Goal: Communication & Community: Connect with others

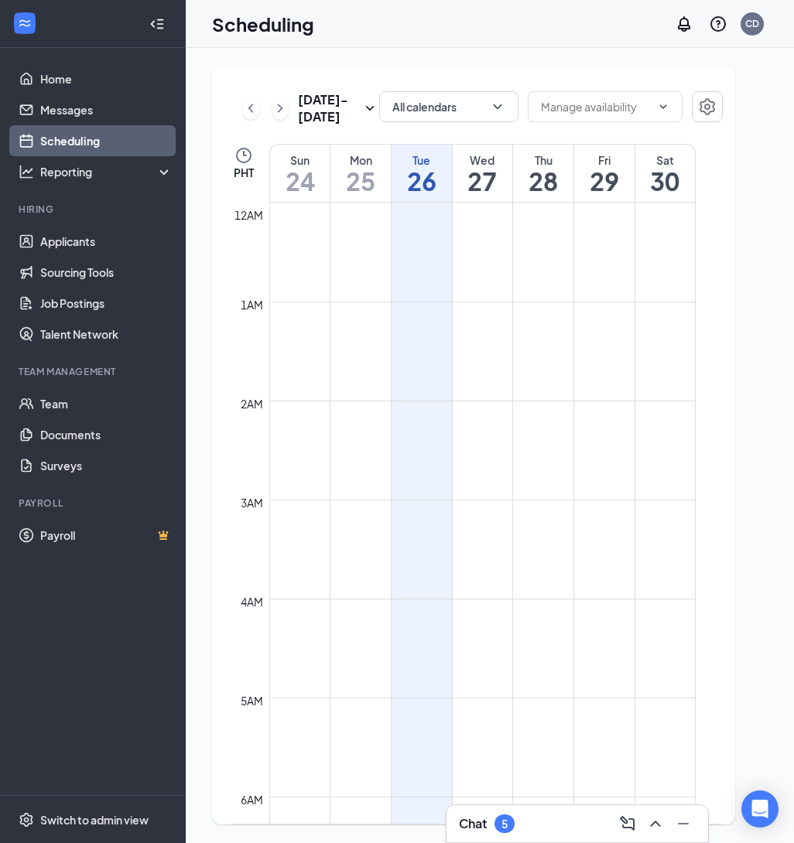
scroll to position [760, 0]
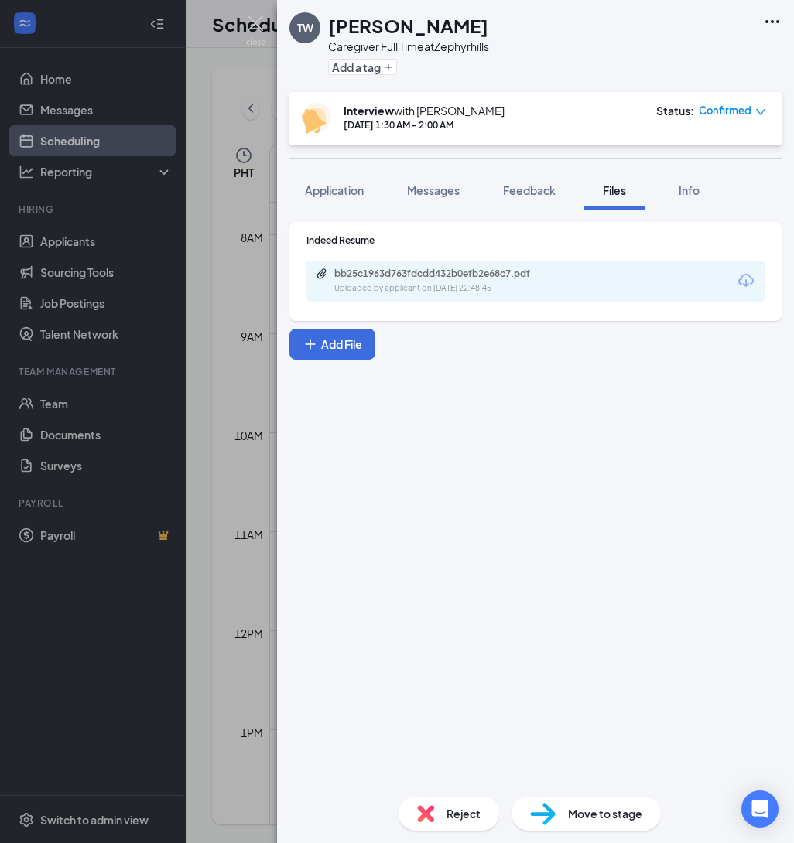
click at [237, 31] on div "TW [PERSON_NAME] Caregiver Full Time at Zephyrhills Add a tag Interview with [P…" at bounding box center [397, 421] width 794 height 843
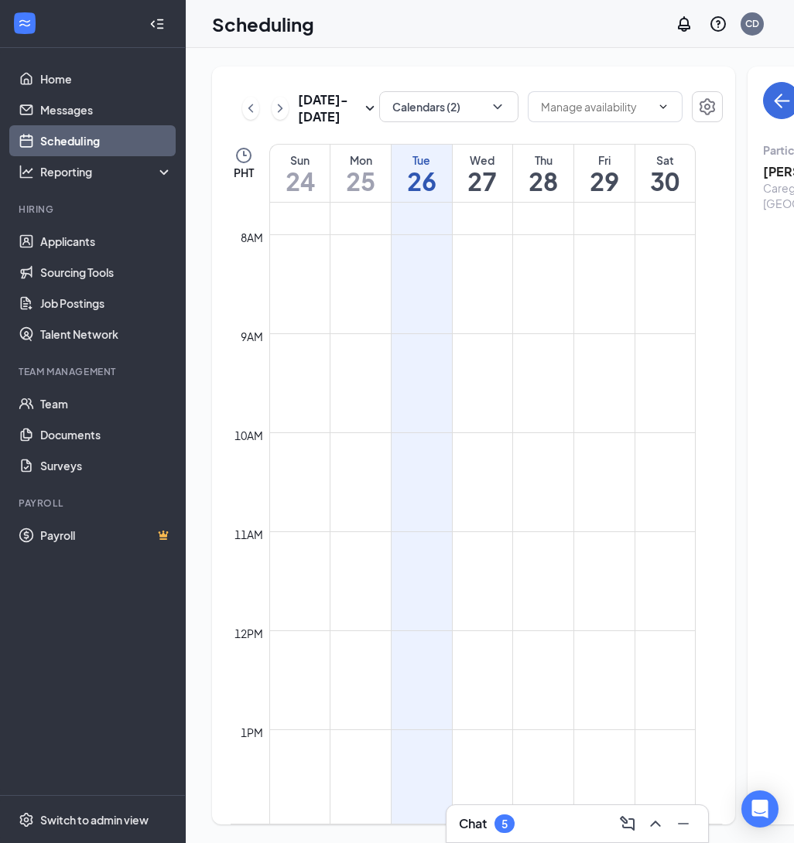
scroll to position [1787, 0]
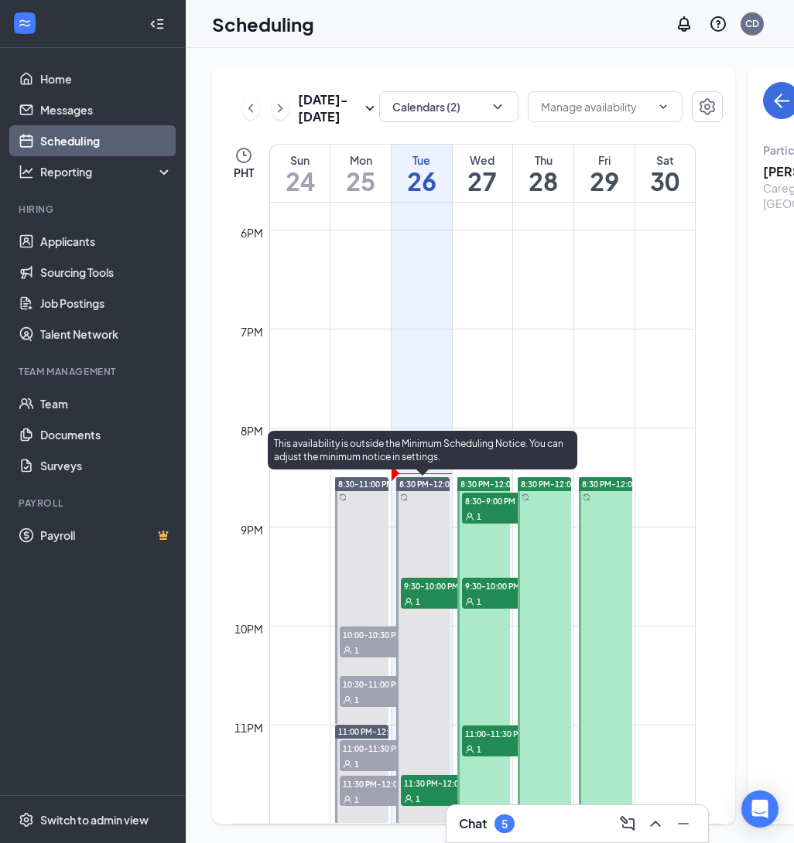
click at [414, 596] on div "1" at bounding box center [439, 600] width 77 height 15
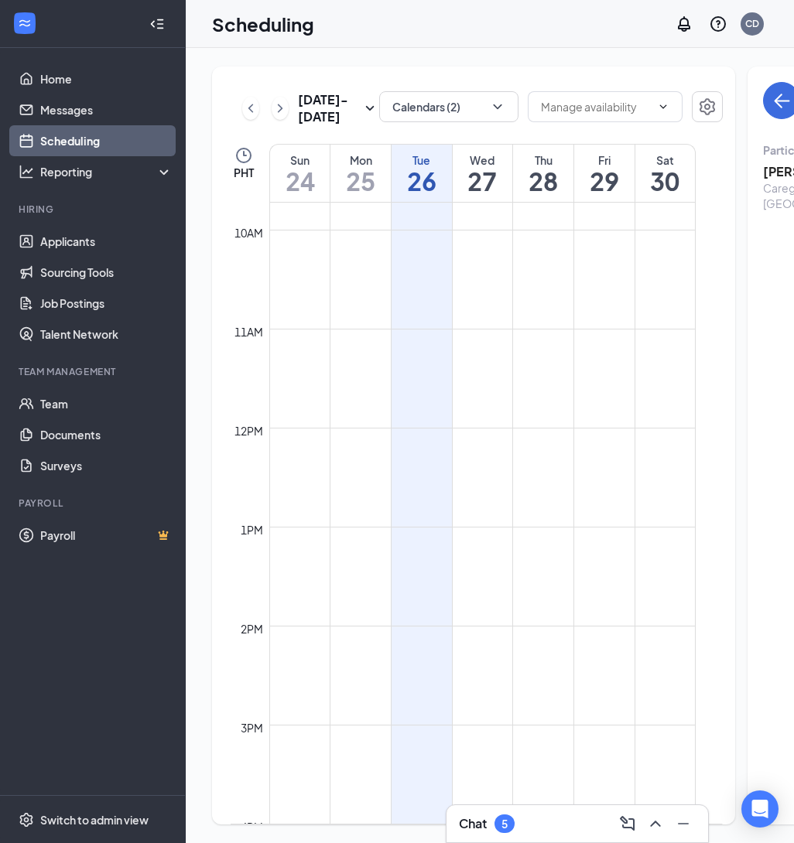
scroll to position [1787, 0]
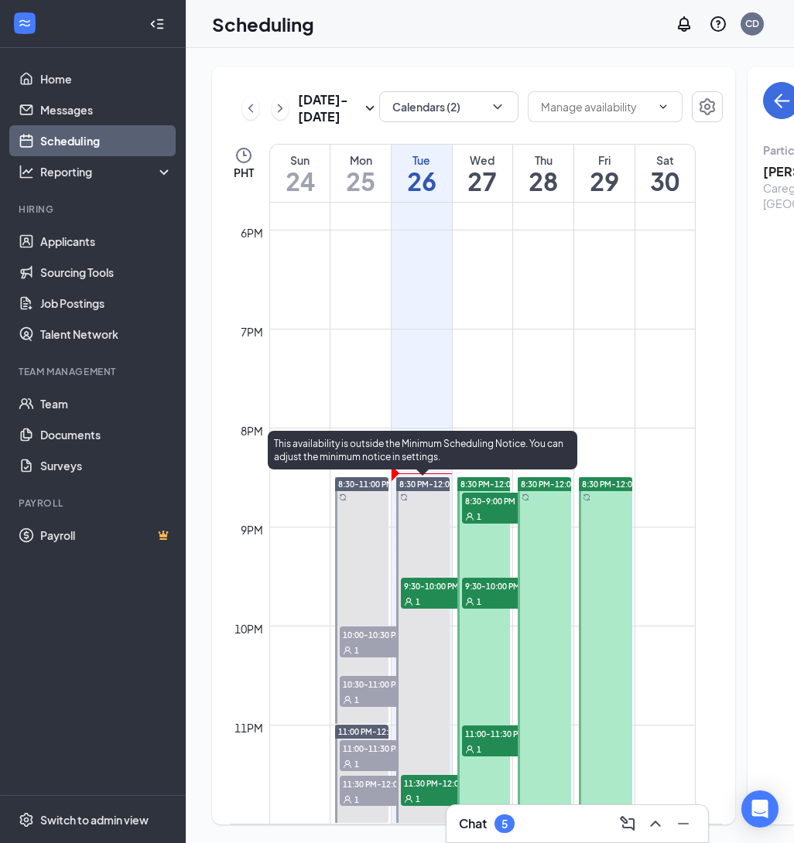
click at [421, 788] on span "11:30 PM-12:00 AM" at bounding box center [439, 782] width 77 height 15
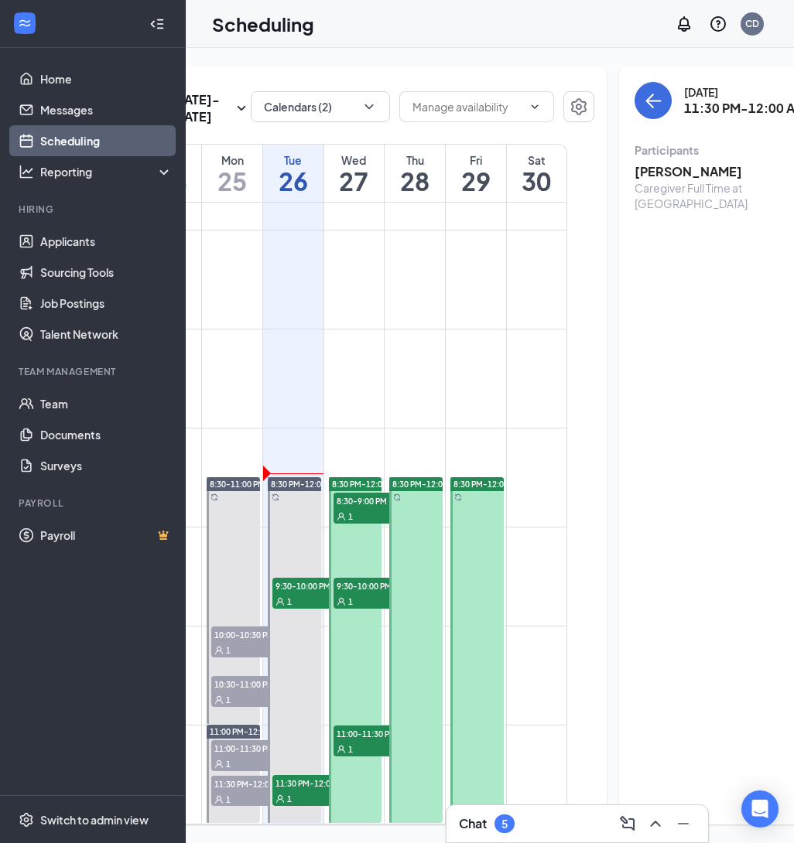
scroll to position [0, 238]
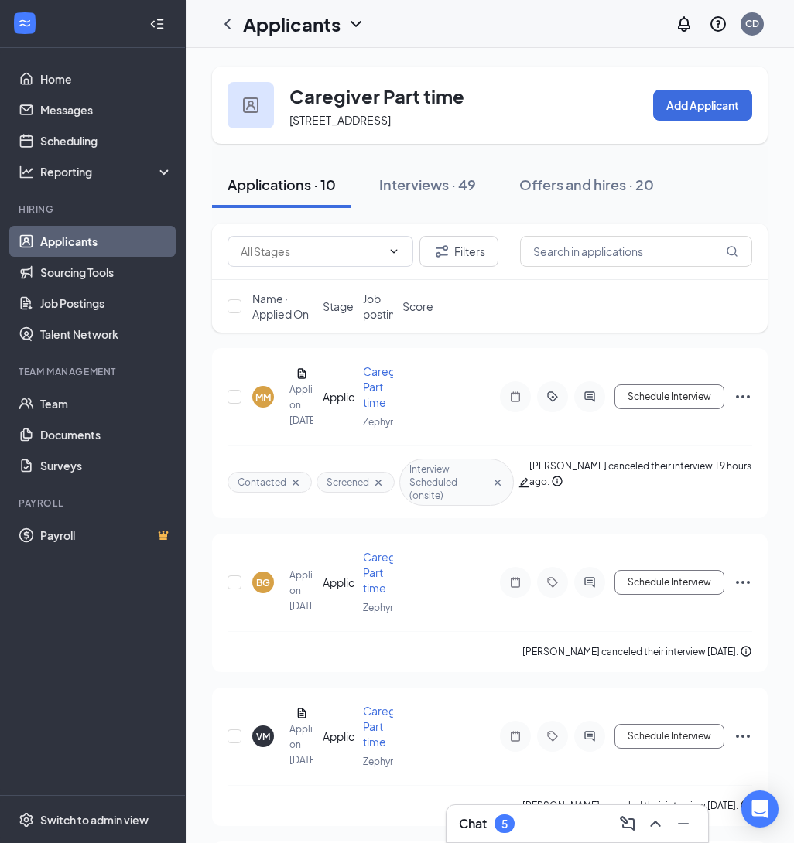
click at [494, 821] on div "Chat 5" at bounding box center [487, 824] width 56 height 19
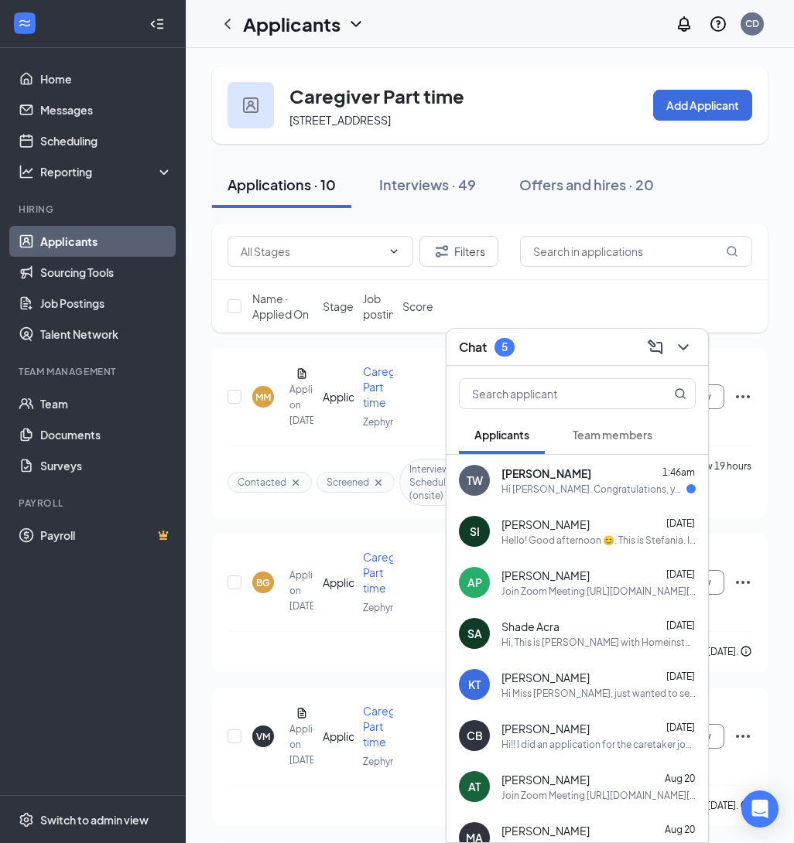
click at [618, 488] on div "Hi [PERSON_NAME]. Congratulations, your meeting with Home Instead for Caregiver…" at bounding box center [593, 489] width 185 height 13
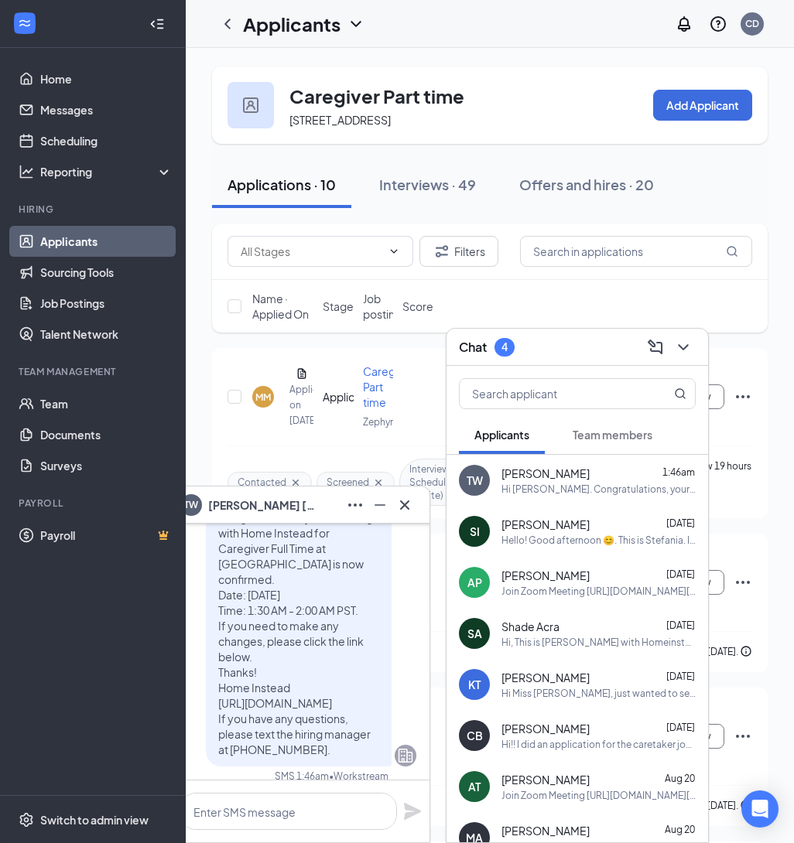
scroll to position [-19, 0]
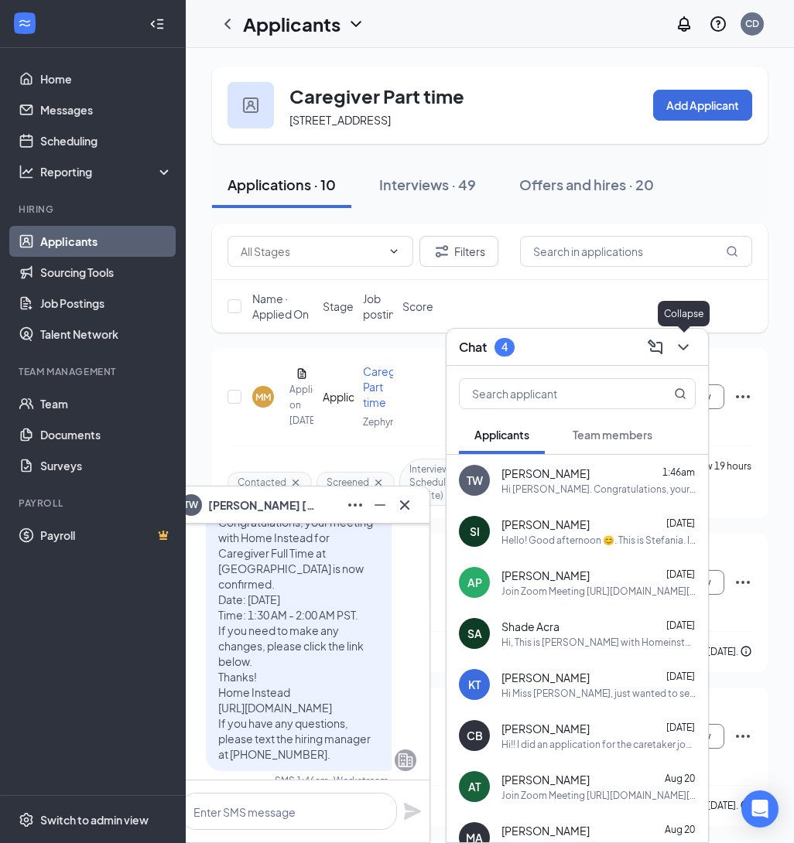
click at [689, 338] on icon "ChevronDown" at bounding box center [683, 347] width 19 height 19
